Goal: Navigation & Orientation: Find specific page/section

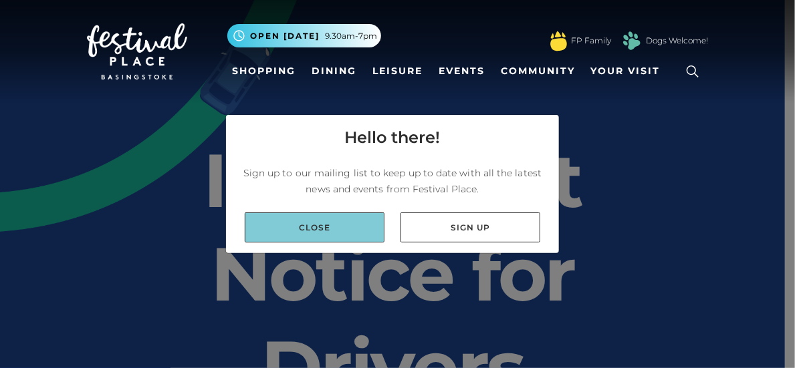
click at [338, 237] on link "Close" at bounding box center [315, 228] width 140 height 30
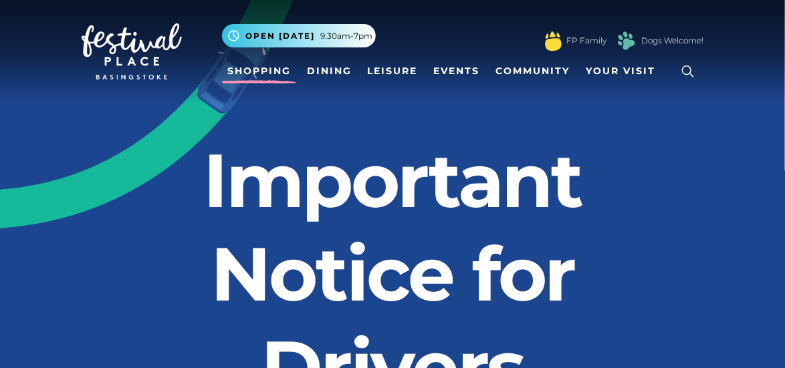
click at [255, 80] on link "Shopping" at bounding box center [259, 71] width 74 height 25
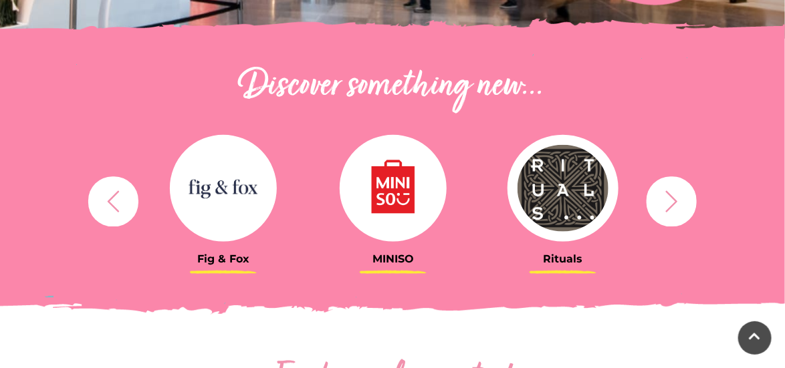
scroll to position [446, 0]
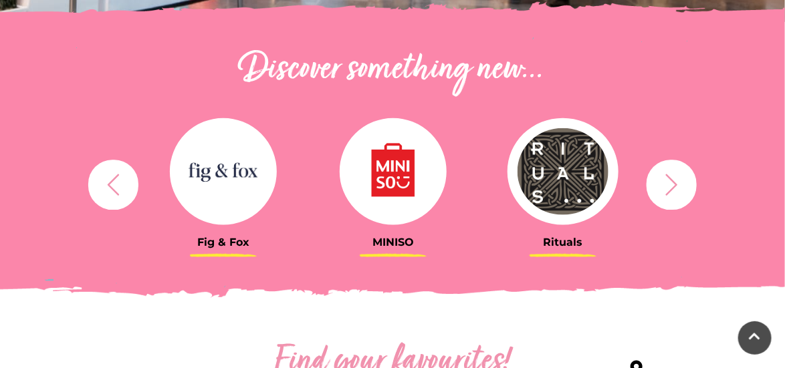
click at [666, 184] on icon "button" at bounding box center [671, 184] width 25 height 25
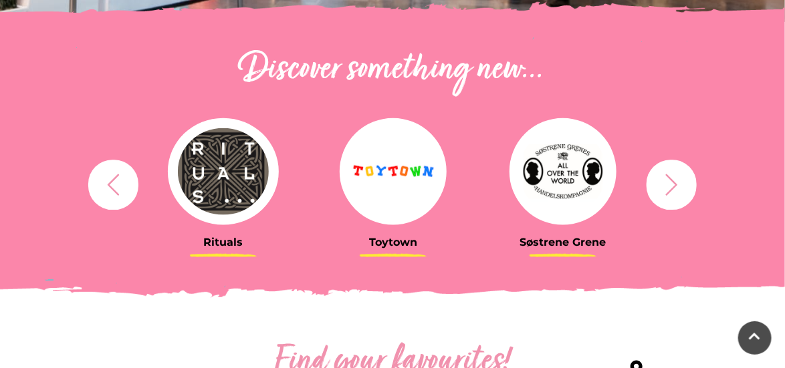
click at [674, 182] on icon "button" at bounding box center [672, 184] width 12 height 21
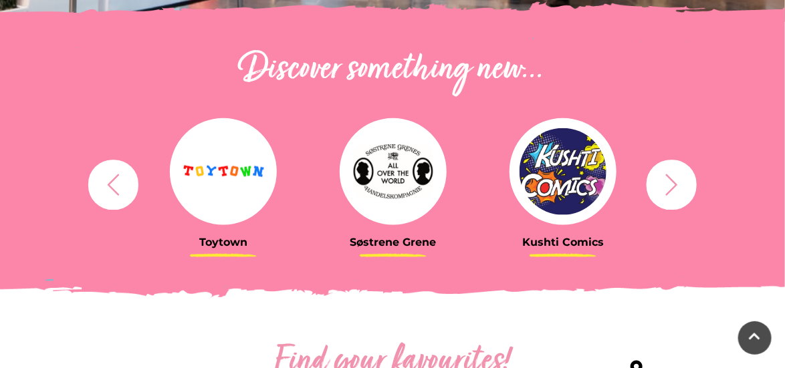
click at [678, 181] on icon "button" at bounding box center [671, 184] width 25 height 25
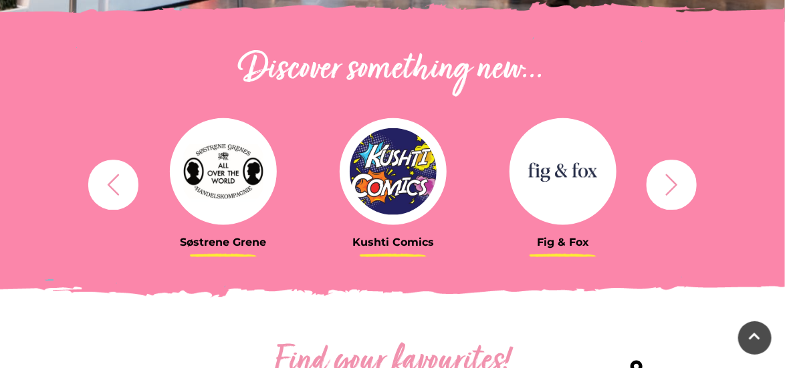
click at [674, 190] on icon "button" at bounding box center [671, 184] width 25 height 25
click at [674, 191] on icon "button" at bounding box center [671, 184] width 25 height 25
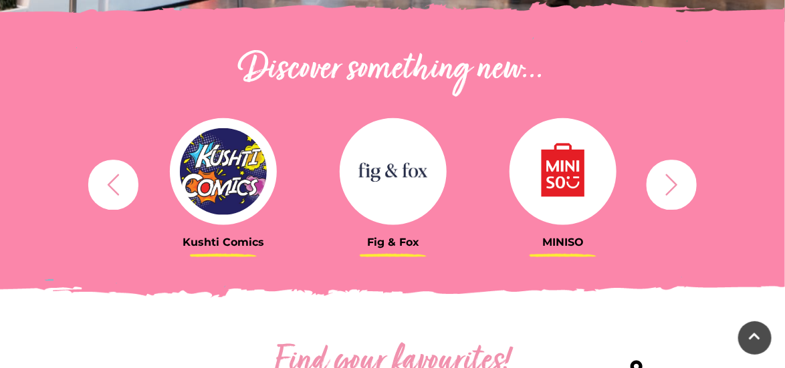
click at [667, 185] on icon "button" at bounding box center [671, 184] width 25 height 25
click at [667, 188] on icon "button" at bounding box center [671, 184] width 25 height 25
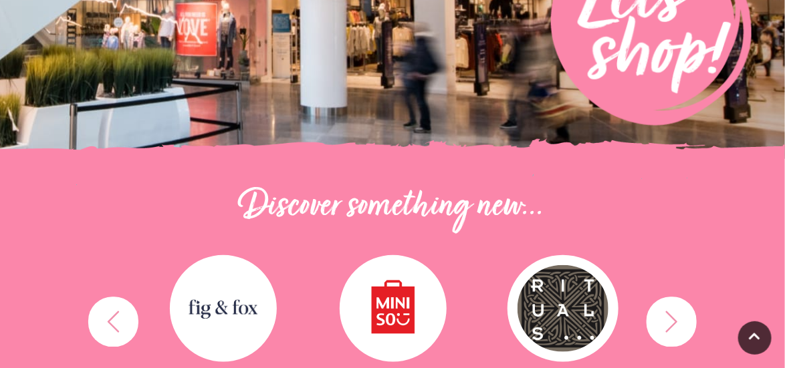
scroll to position [0, 0]
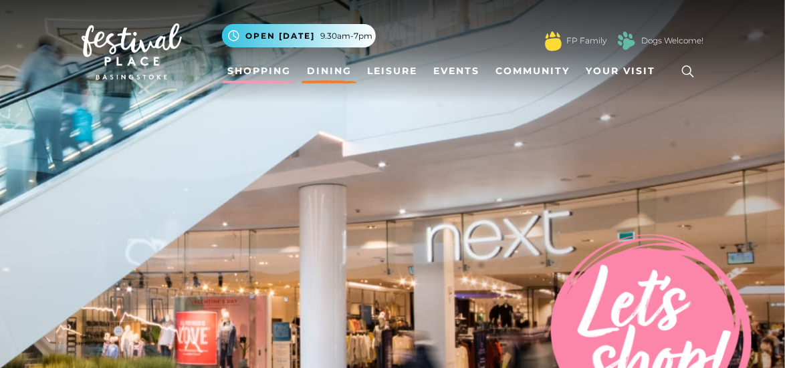
click at [335, 69] on link "Dining" at bounding box center [328, 71] width 55 height 25
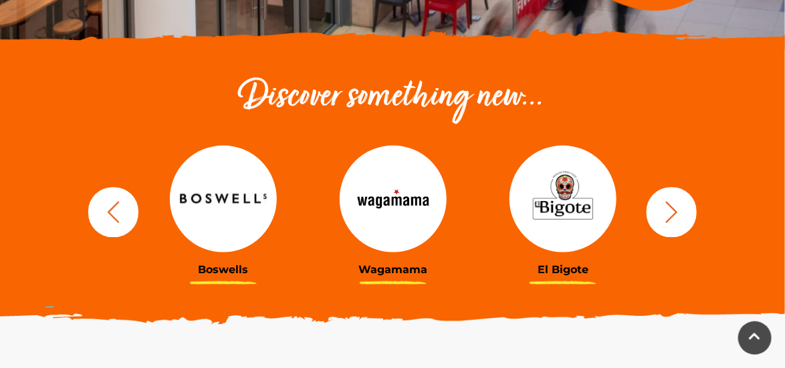
scroll to position [424, 0]
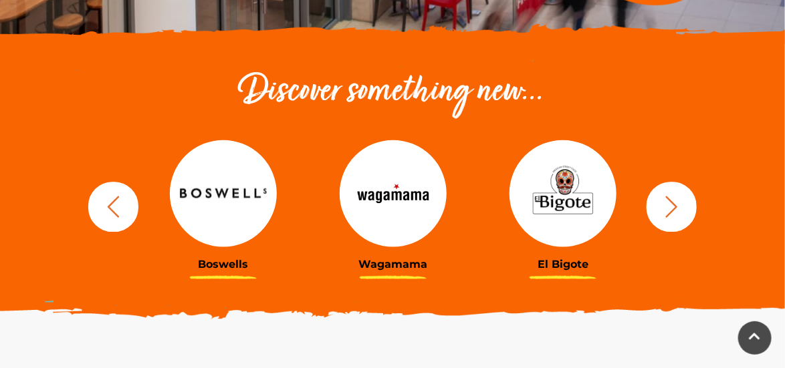
click at [677, 207] on icon "button" at bounding box center [671, 207] width 25 height 25
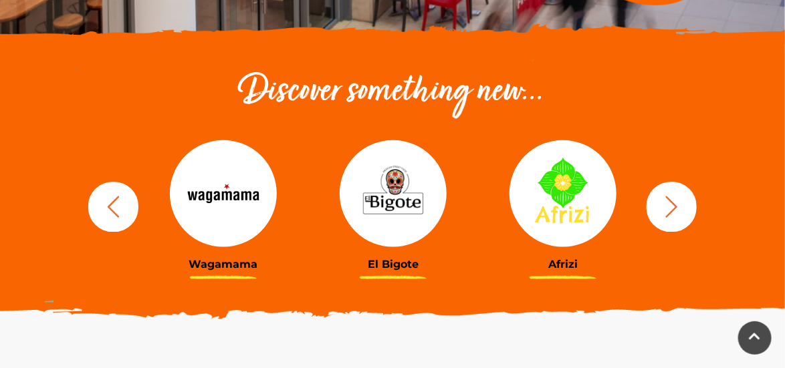
click at [675, 213] on icon "button" at bounding box center [671, 207] width 25 height 25
click at [678, 213] on icon "button" at bounding box center [671, 207] width 25 height 25
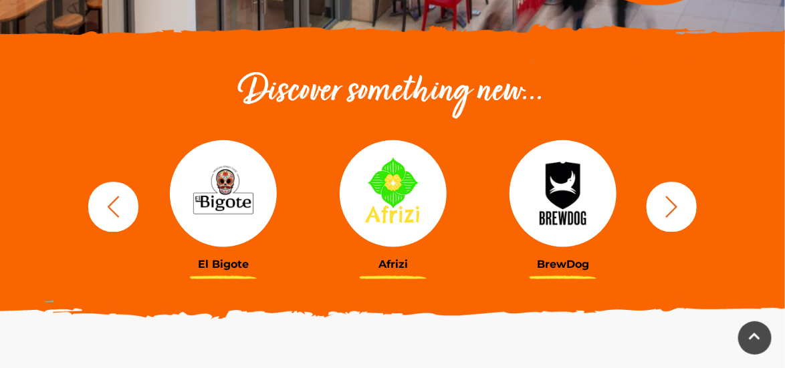
click at [674, 203] on icon "button" at bounding box center [671, 207] width 25 height 25
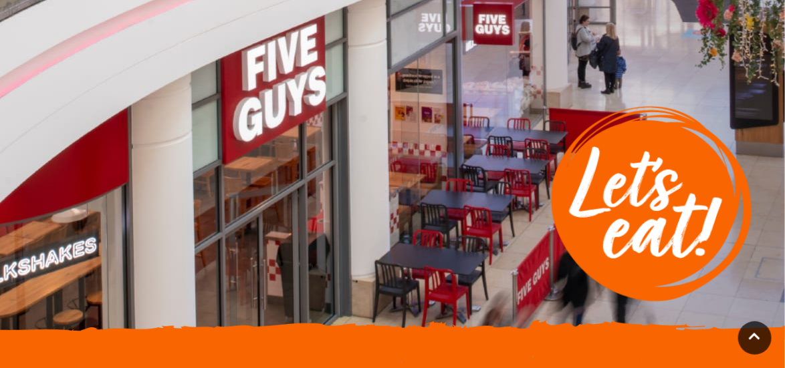
scroll to position [132, 0]
